Goal: Information Seeking & Learning: Find specific fact

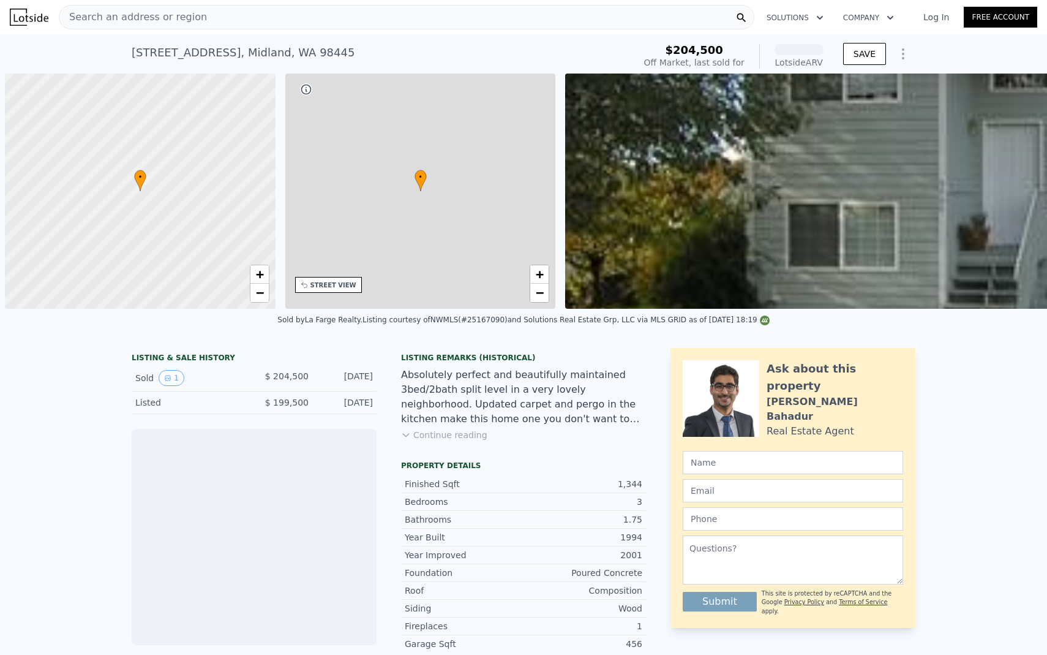
scroll to position [0, 5]
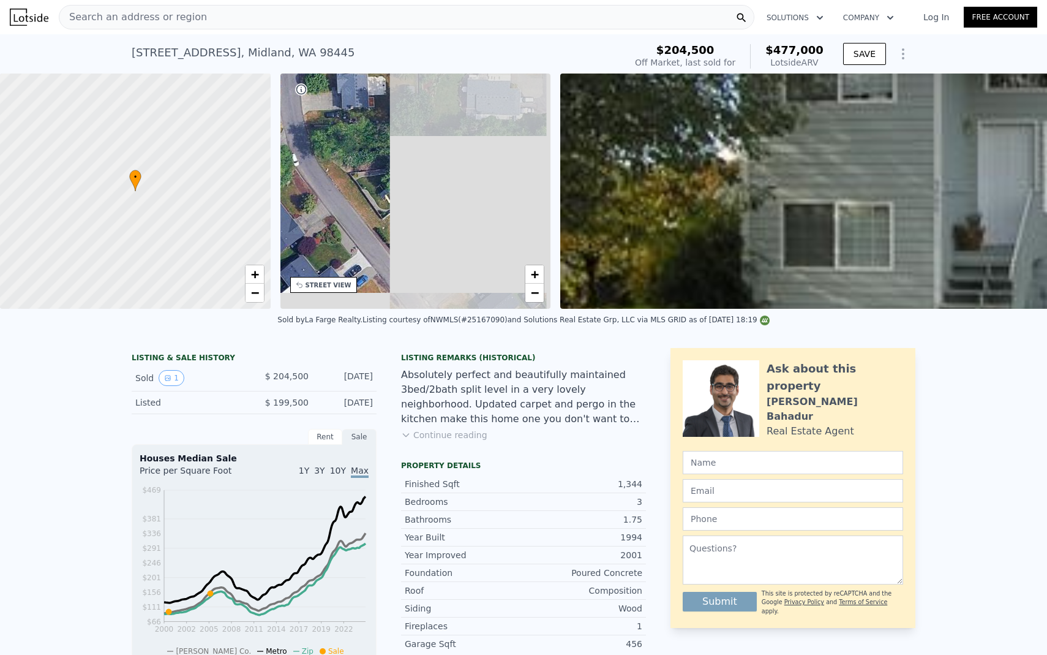
drag, startPoint x: 372, startPoint y: 74, endPoint x: 165, endPoint y: 36, distance: 210.0
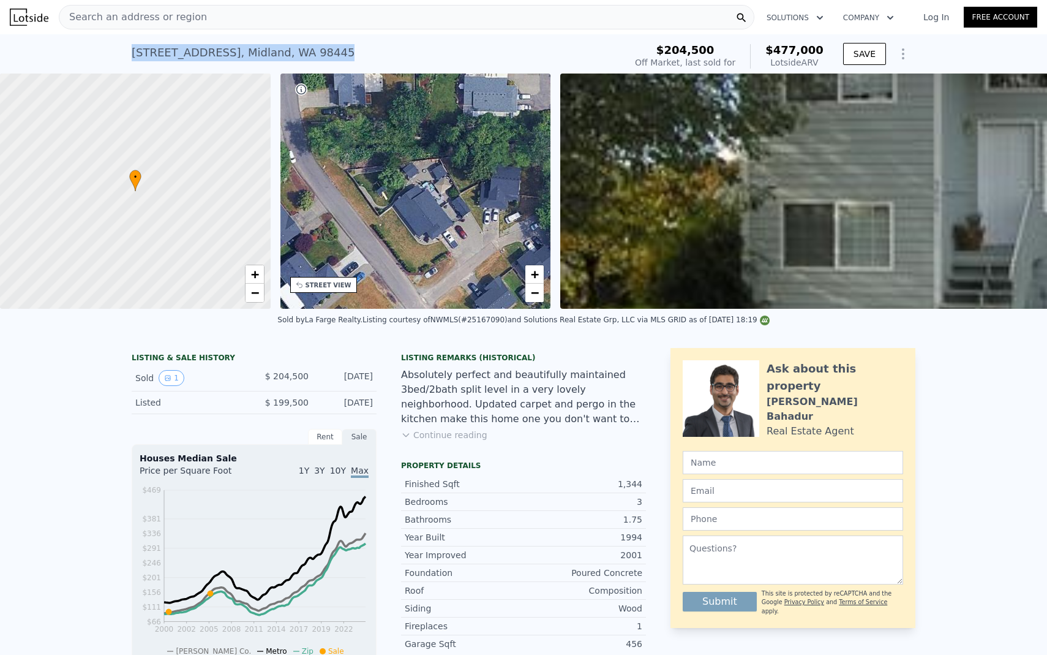
drag, startPoint x: 380, startPoint y: 58, endPoint x: 105, endPoint y: 53, distance: 275.0
click at [105, 53] on div "[STREET_ADDRESS] Sold [DATE] for $204,500 (~ARV $477k ) $204,500 Off Market, la…" at bounding box center [523, 53] width 1047 height 39
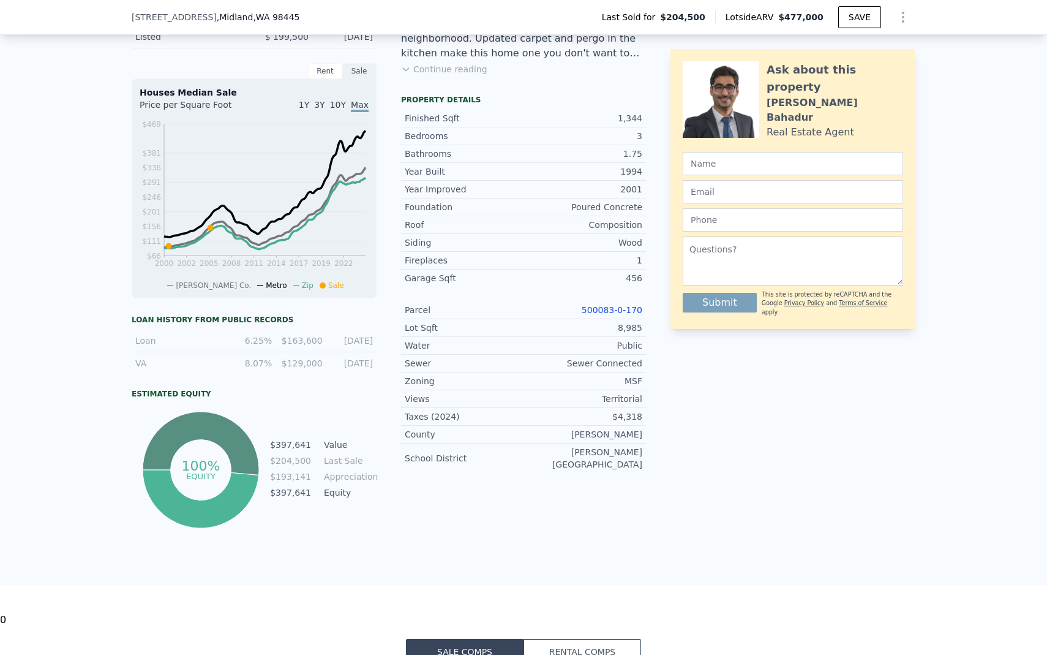
scroll to position [0, 0]
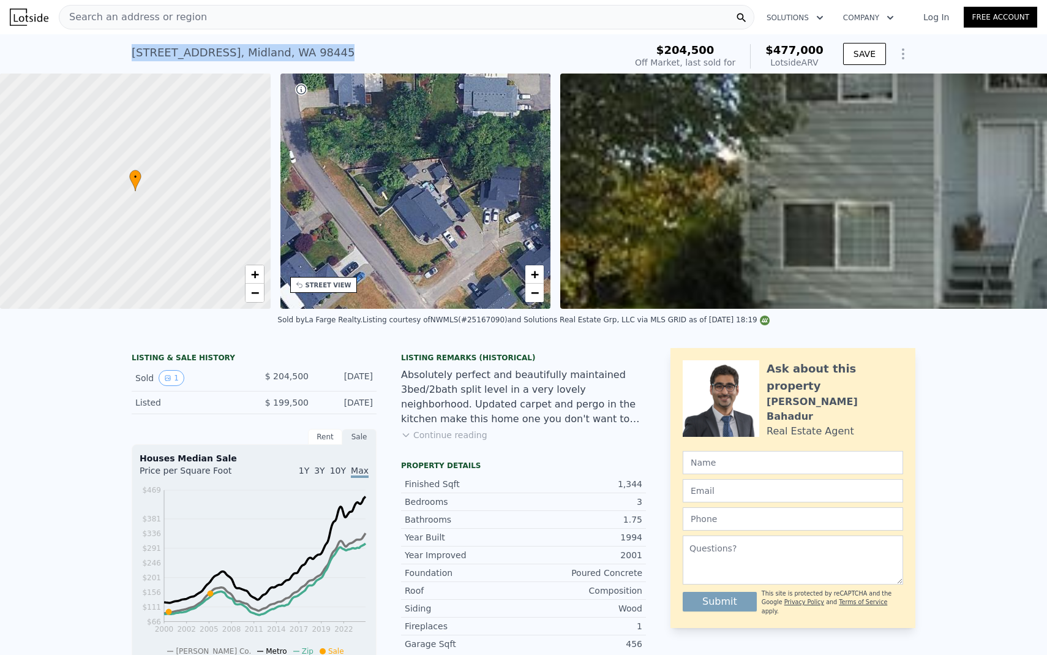
drag, startPoint x: 371, startPoint y: 52, endPoint x: 110, endPoint y: 58, distance: 261.5
click at [110, 58] on div "[STREET_ADDRESS] Sold [DATE] for $204,500 (~ARV $477k ) $204,500 Off Market, la…" at bounding box center [523, 53] width 1047 height 39
copy div "[STREET_ADDRESS]"
click at [83, 43] on div "[STREET_ADDRESS] Sold [DATE] for $204,500 (~ARV $477k ) $204,500 Off Market, la…" at bounding box center [523, 53] width 1047 height 39
click at [369, 26] on div "Search an address or region" at bounding box center [407, 17] width 696 height 24
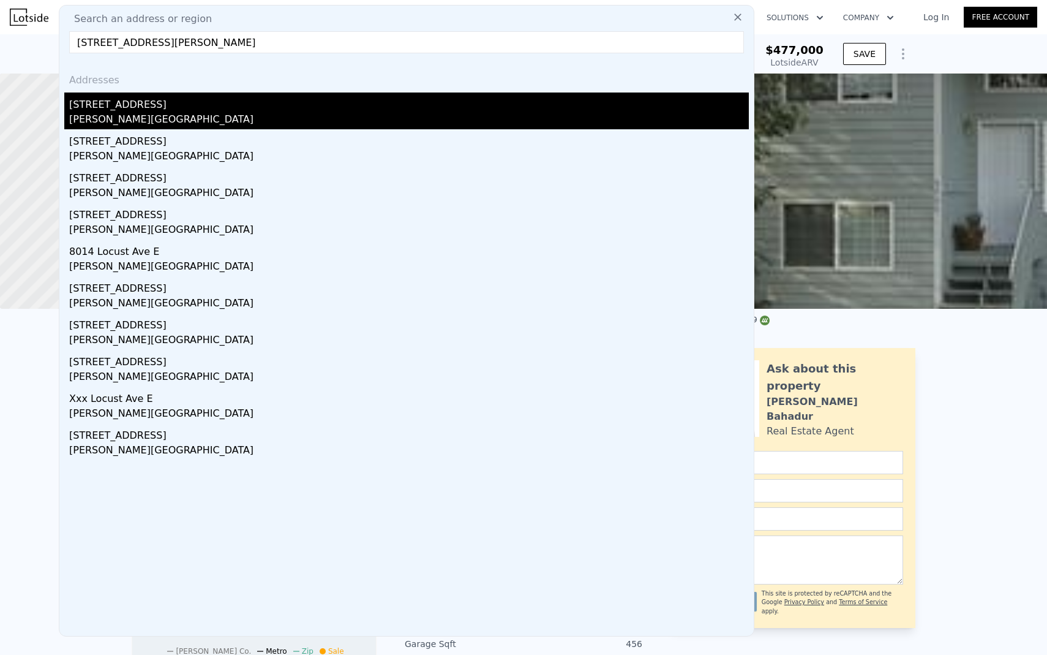
type input "[STREET_ADDRESS][PERSON_NAME]"
click at [211, 112] on div "[PERSON_NAME][GEOGRAPHIC_DATA]" at bounding box center [409, 120] width 680 height 17
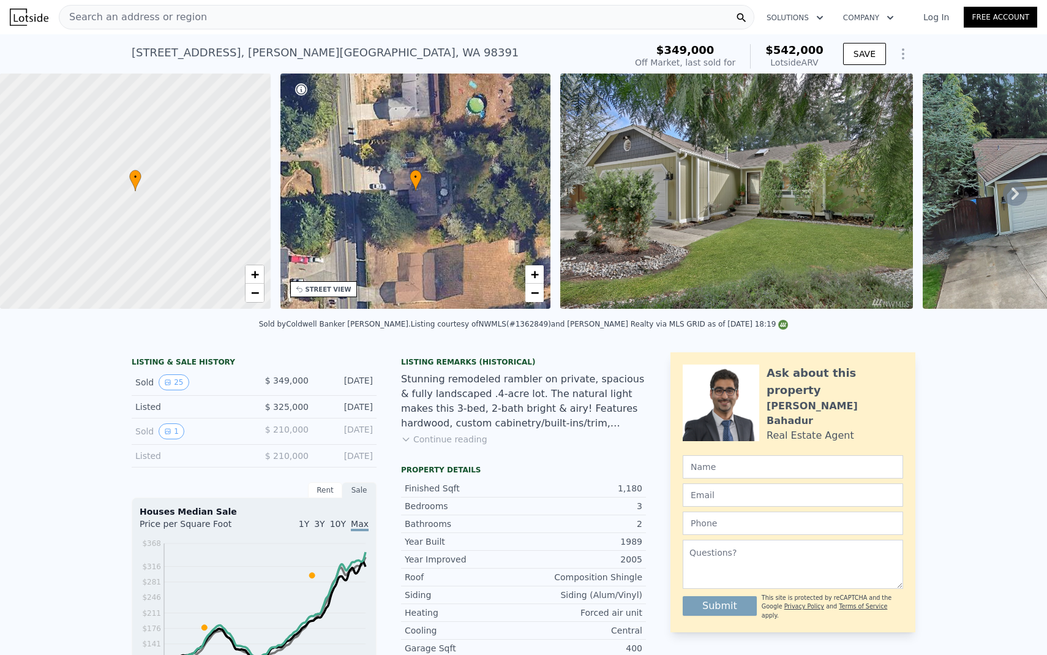
click at [257, 20] on div "Search an address or region" at bounding box center [407, 17] width 696 height 24
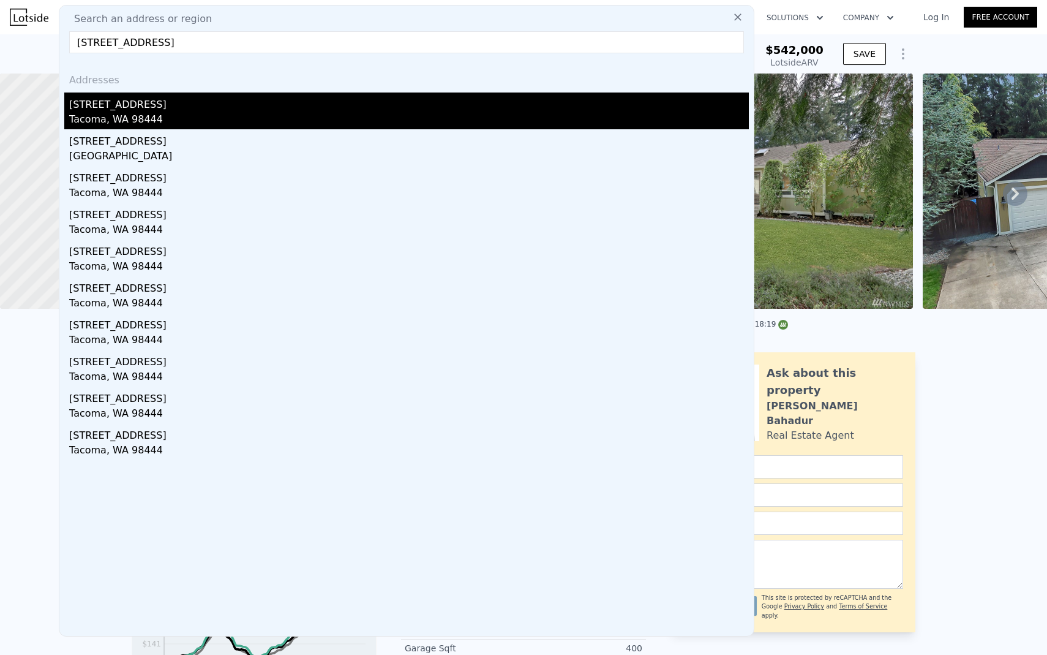
type input "[STREET_ADDRESS]"
click at [218, 111] on div "[STREET_ADDRESS]" at bounding box center [409, 102] width 680 height 20
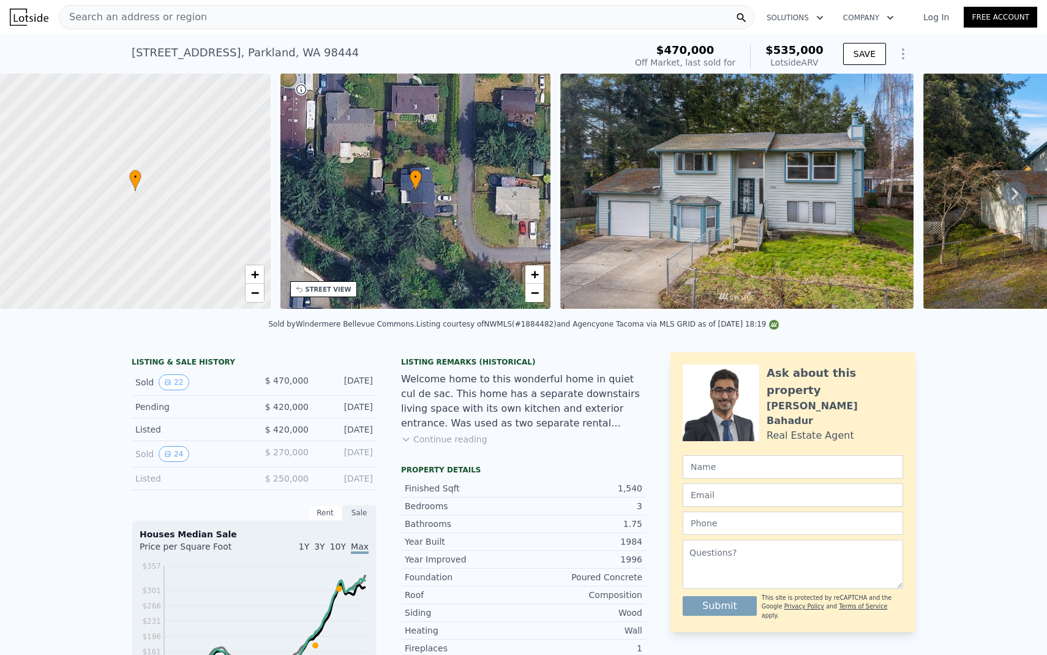
click at [344, 62] on div "[STREET_ADDRESS] Sold [DATE] for $470k (~ARV $535k )" at bounding box center [376, 56] width 489 height 34
click at [253, 10] on div "Search an address or region" at bounding box center [407, 17] width 696 height 24
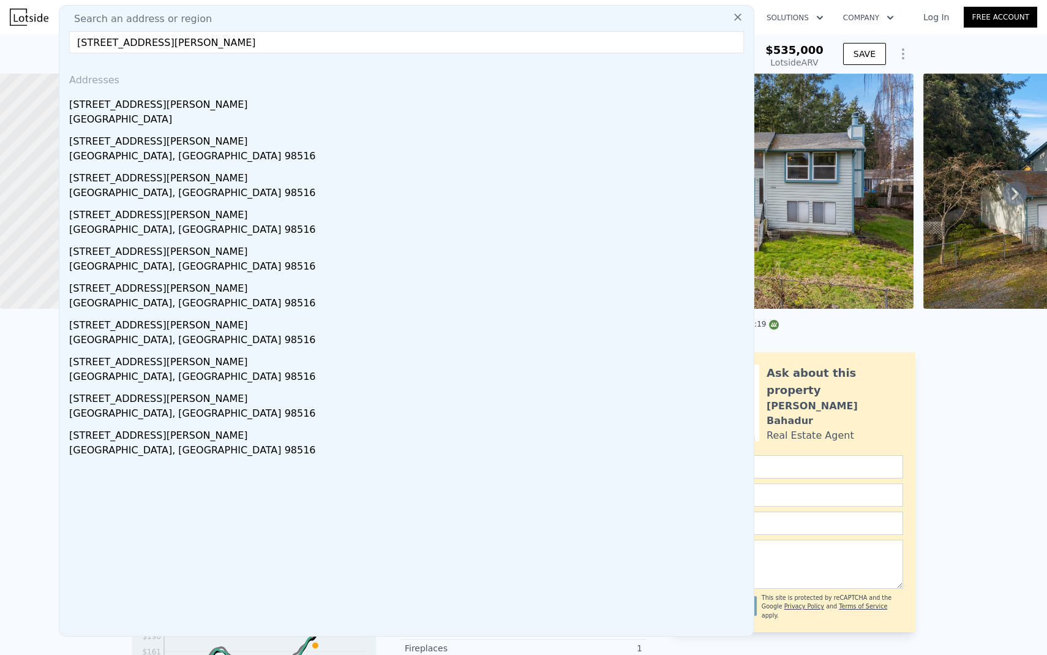
click at [329, 39] on input "[STREET_ADDRESS][PERSON_NAME]" at bounding box center [406, 42] width 675 height 22
type input "[STREET_ADDRESS][PERSON_NAME]"
click at [303, 40] on input "[STREET_ADDRESS][PERSON_NAME]" at bounding box center [406, 42] width 675 height 22
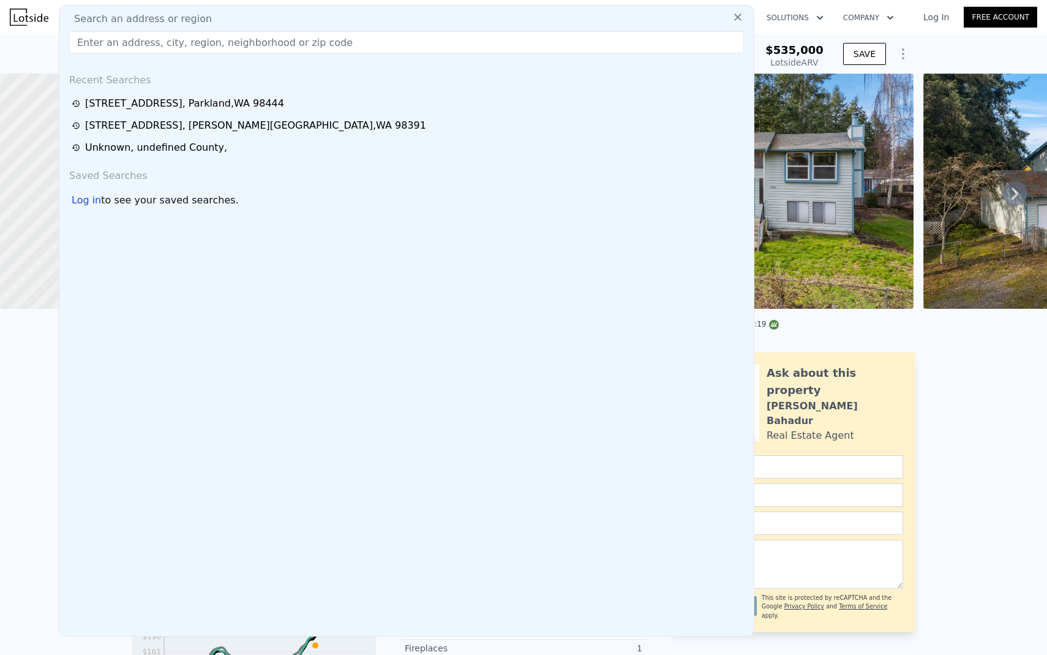
paste input "[STREET_ADDRESS][PERSON_NAME]"
type input "[STREET_ADDRESS][PERSON_NAME]"
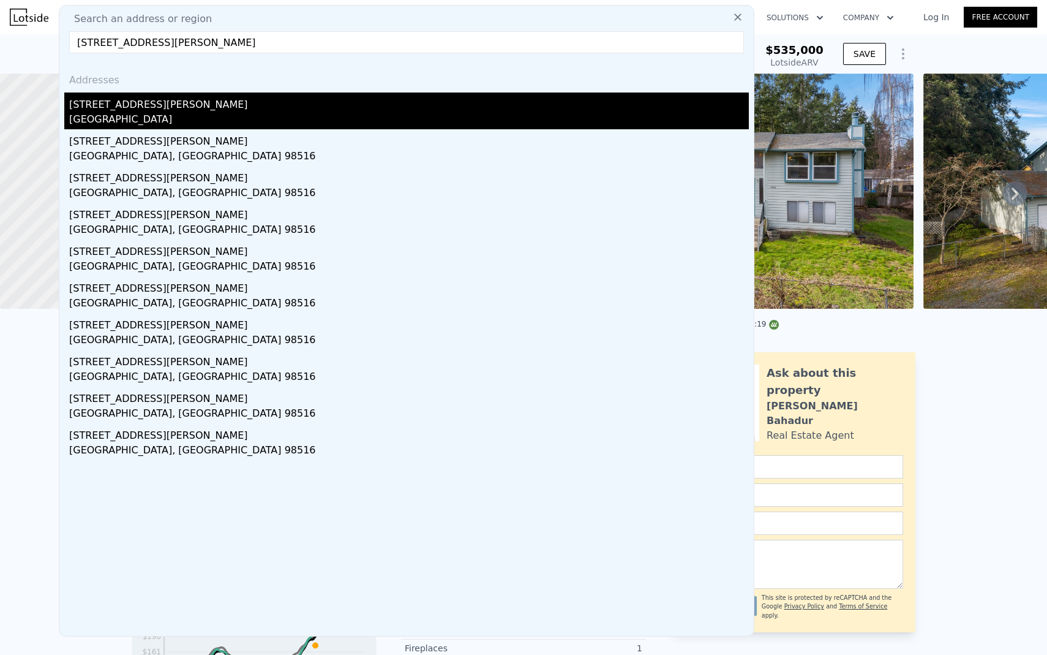
click at [261, 103] on div "[STREET_ADDRESS][PERSON_NAME]" at bounding box center [409, 102] width 680 height 20
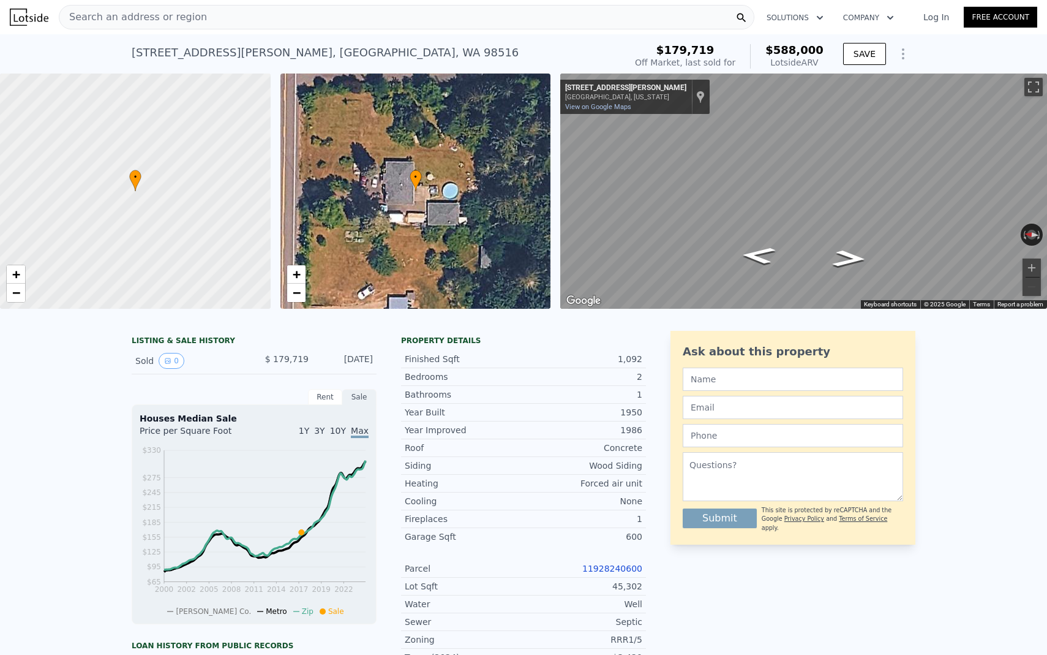
click at [472, 45] on div "[STREET_ADDRESS][PERSON_NAME] Sold [DATE] for $179,719 (~ARV $588k )" at bounding box center [376, 56] width 489 height 34
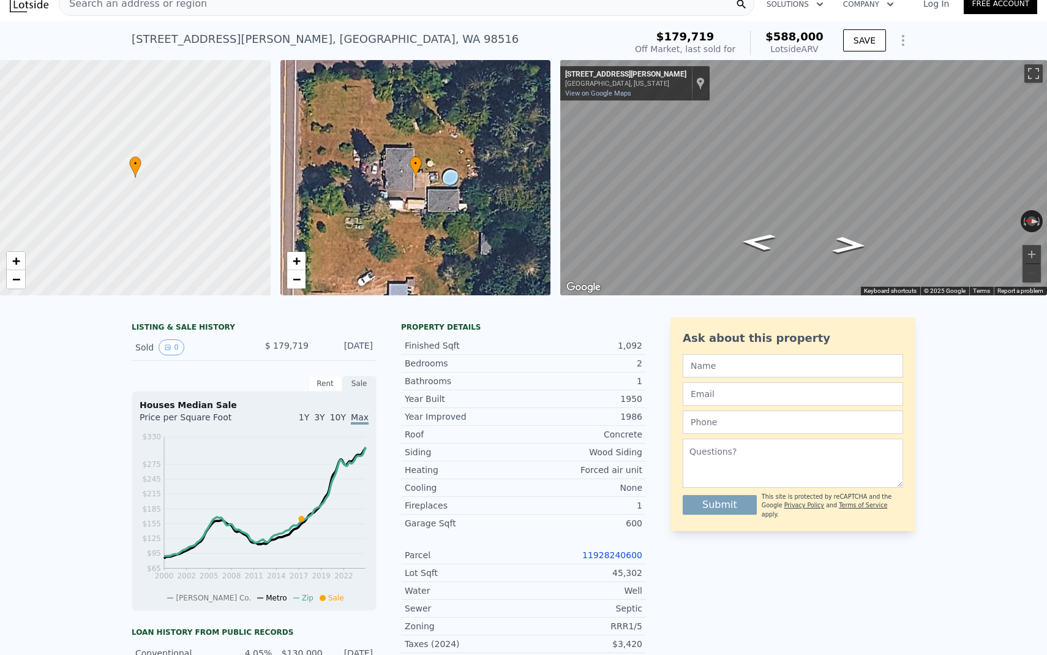
scroll to position [6, 0]
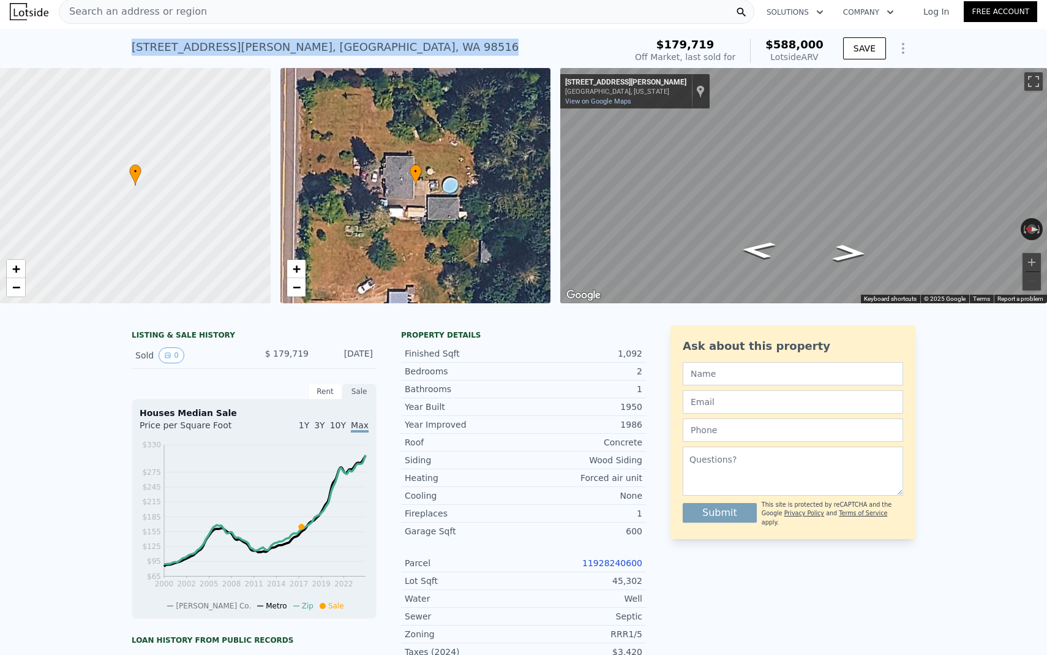
drag, startPoint x: 425, startPoint y: 47, endPoint x: 107, endPoint y: 42, distance: 317.9
click at [107, 42] on div "[STREET_ADDRESS][PERSON_NAME] Sold [DATE] for $179,719 (~ARV $588k ) $179,719 O…" at bounding box center [523, 48] width 1047 height 39
copy div "[STREET_ADDRESS][PERSON_NAME]"
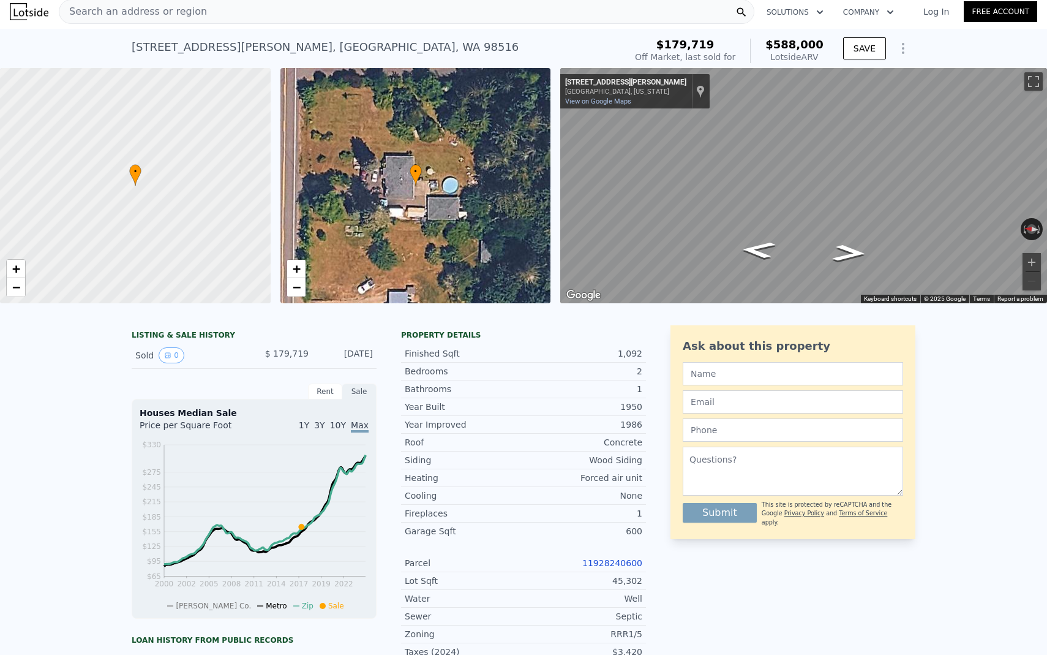
click at [69, 389] on div "LISTING & SALE HISTORY Sold 0 $ 179,719 [DATE] Rent Sale Rent over time Price p…" at bounding box center [523, 598] width 1047 height 567
